Goal: Information Seeking & Learning: Find contact information

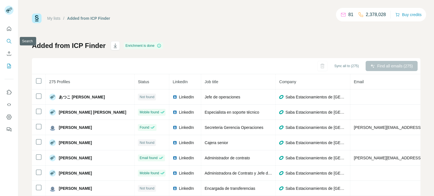
click at [9, 39] on icon "Search" at bounding box center [9, 41] width 4 height 4
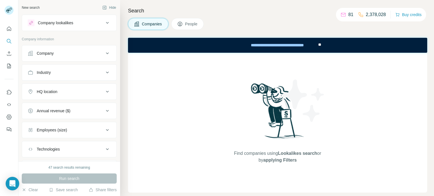
click at [101, 56] on button "Company" at bounding box center [69, 54] width 94 height 14
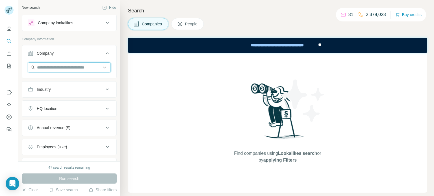
click at [93, 68] on input "text" at bounding box center [69, 67] width 83 height 10
paste input "**********"
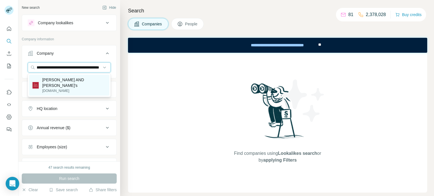
type input "**********"
click at [89, 80] on div "Frankie AND Benny's frankieandbennys.com" at bounding box center [69, 85] width 80 height 21
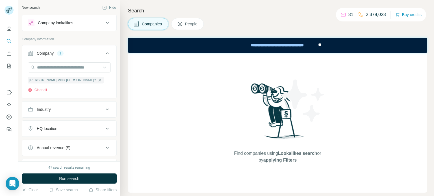
scroll to position [0, 0]
click at [84, 177] on button "Run search" at bounding box center [69, 179] width 95 height 10
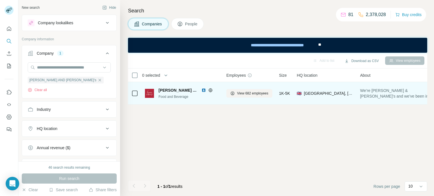
click at [132, 97] on div at bounding box center [134, 94] width 7 height 16
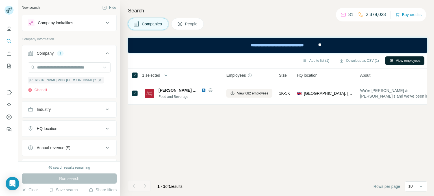
click at [399, 64] on button "View employees" at bounding box center [404, 60] width 39 height 8
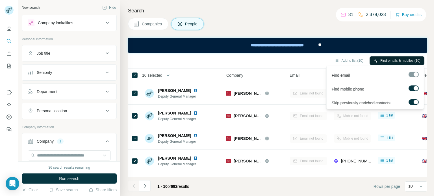
click at [394, 60] on span "Find emails & mobiles (10)" at bounding box center [400, 60] width 40 height 5
click at [398, 63] on span "Find emails & mobiles (10)" at bounding box center [400, 60] width 40 height 5
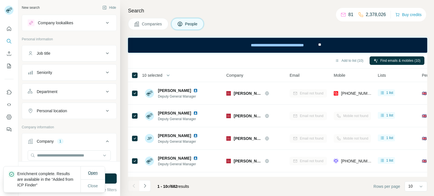
click at [87, 172] on button "Open" at bounding box center [93, 173] width 18 height 10
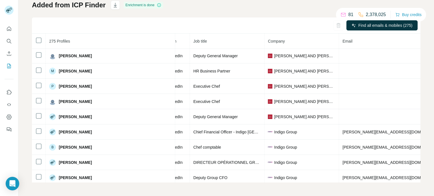
scroll to position [2363, 51]
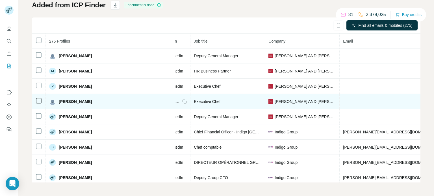
drag, startPoint x: 111, startPoint y: 121, endPoint x: 60, endPoint y: 121, distance: 51.7
click at [60, 105] on div "[PERSON_NAME]" at bounding box center [110, 101] width 122 height 7
copy span "[PERSON_NAME]"
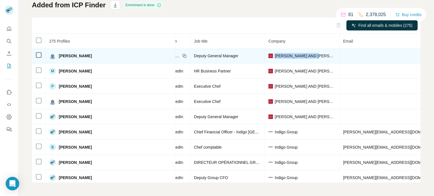
drag, startPoint x: 280, startPoint y: 71, endPoint x: 230, endPoint y: 75, distance: 50.4
click at [268, 59] on div "[PERSON_NAME] AND [PERSON_NAME]'s" at bounding box center [301, 56] width 67 height 6
copy span "[PERSON_NAME] AND [PERSON_NAME]'s"
